Goal: Check status

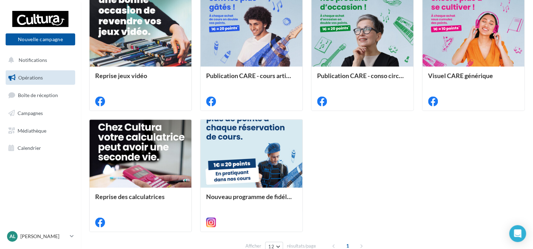
scroll to position [367, 0]
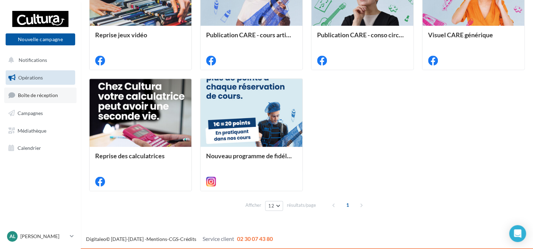
click at [35, 95] on span "Boîte de réception" at bounding box center [38, 95] width 40 height 6
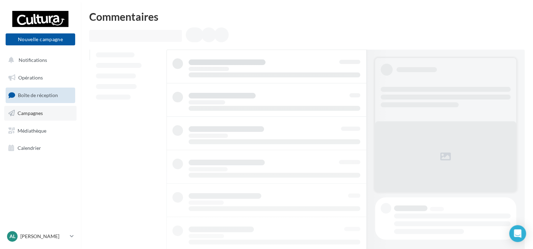
click at [26, 116] on link "Campagnes" at bounding box center [40, 113] width 72 height 15
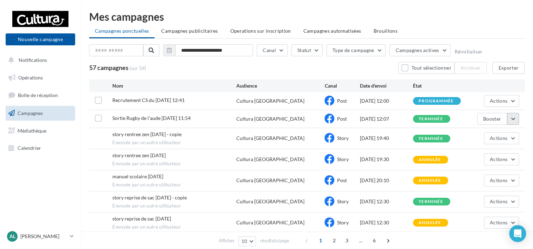
click at [513, 119] on button "button" at bounding box center [513, 119] width 12 height 12
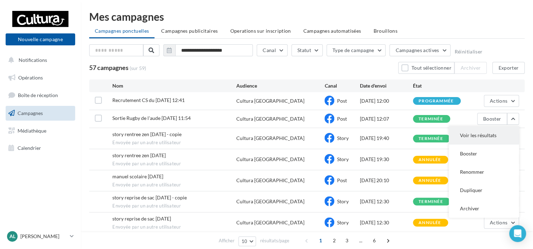
click at [480, 134] on button "Voir les résultats" at bounding box center [484, 135] width 70 height 18
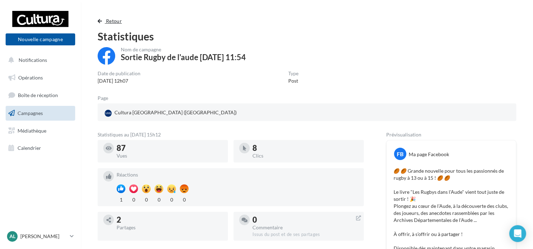
click at [105, 20] on button "Retour" at bounding box center [111, 21] width 27 height 8
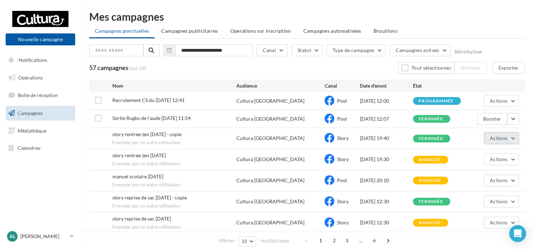
click at [515, 138] on button "Actions" at bounding box center [501, 138] width 35 height 12
click at [461, 151] on button "Voir les résultats" at bounding box center [484, 154] width 70 height 18
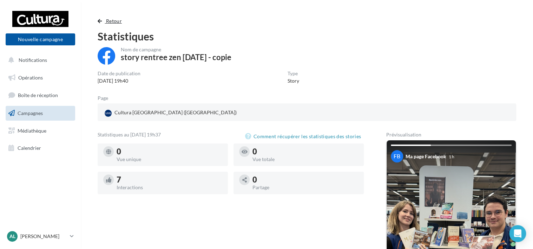
click at [112, 18] on span "Retour" at bounding box center [114, 21] width 16 height 6
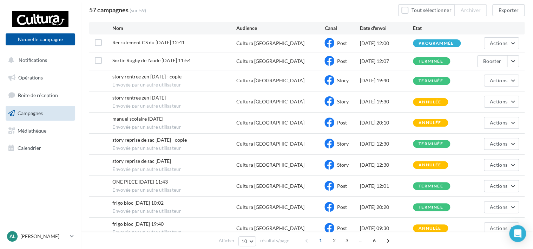
scroll to position [70, 0]
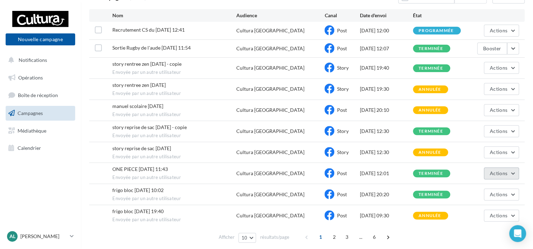
click at [512, 171] on button "Actions" at bounding box center [501, 173] width 35 height 12
click at [475, 191] on button "Voir les résultats" at bounding box center [484, 190] width 70 height 18
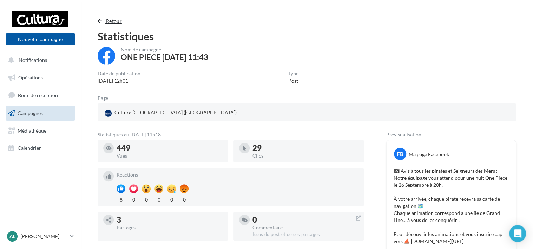
click at [113, 21] on span "Retour" at bounding box center [114, 21] width 16 height 6
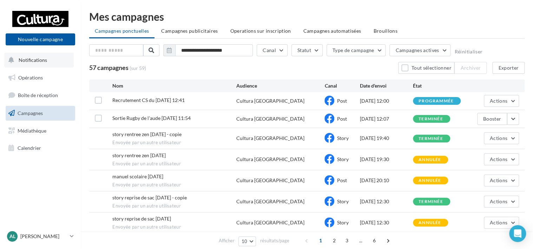
click at [32, 61] on span "Notifications" at bounding box center [33, 60] width 28 height 6
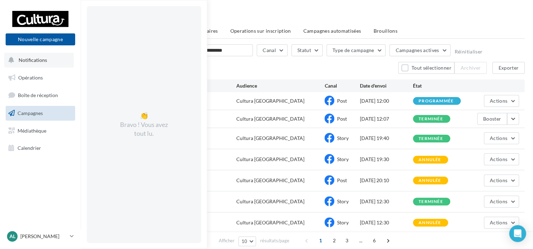
click at [37, 58] on span "Notifications" at bounding box center [33, 60] width 28 height 6
